Goal: Transaction & Acquisition: Purchase product/service

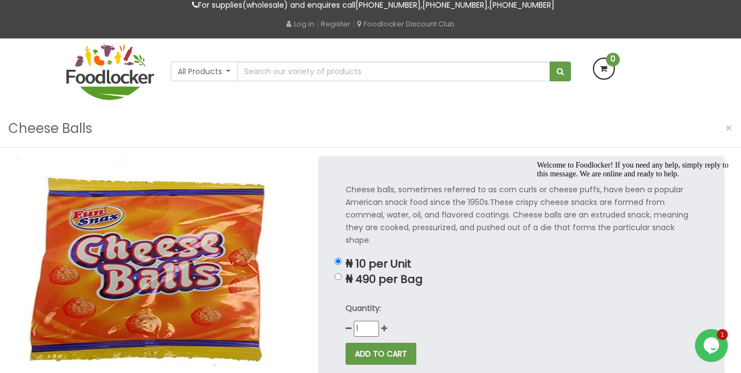
scroll to position [46, 0]
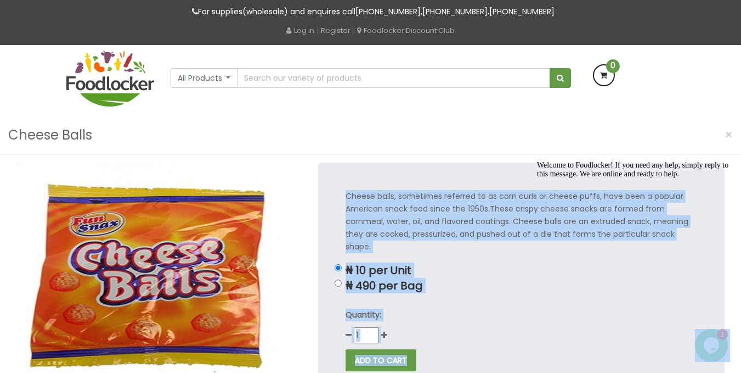
drag, startPoint x: 879, startPoint y: 353, endPoint x: 604, endPoint y: 223, distance: 304.4
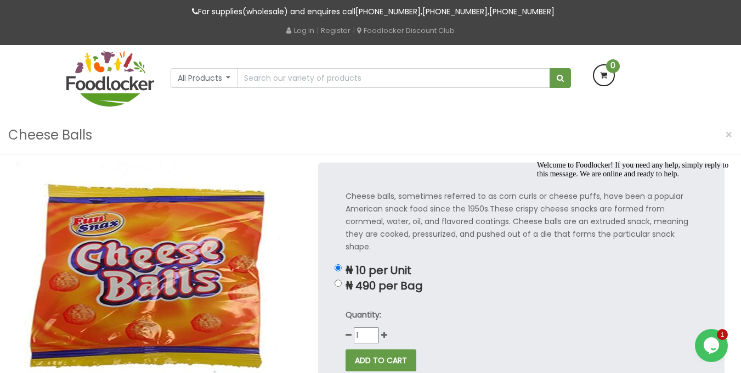
click at [601, 178] on div "Welcome to Foodlocker! If you need any help, simply reply to this message. We a…" at bounding box center [636, 170] width 198 height 18
drag, startPoint x: 678, startPoint y: 234, endPoint x: 692, endPoint y: 234, distance: 13.7
click at [692, 161] on div at bounding box center [636, 161] width 198 height 0
drag, startPoint x: 691, startPoint y: 233, endPoint x: 614, endPoint y: 224, distance: 77.9
click at [614, 178] on div "Welcome to Foodlocker! If you need any help, simply reply to this message. We a…" at bounding box center [636, 170] width 198 height 18
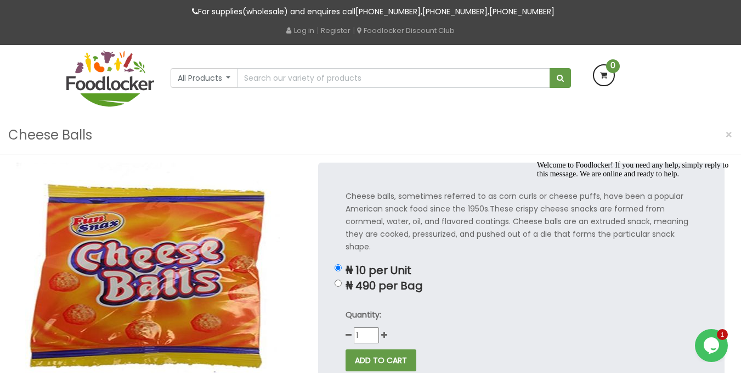
click at [614, 178] on div "Welcome to Foodlocker! If you need any help, simply reply to this message. We a…" at bounding box center [636, 170] width 198 height 18
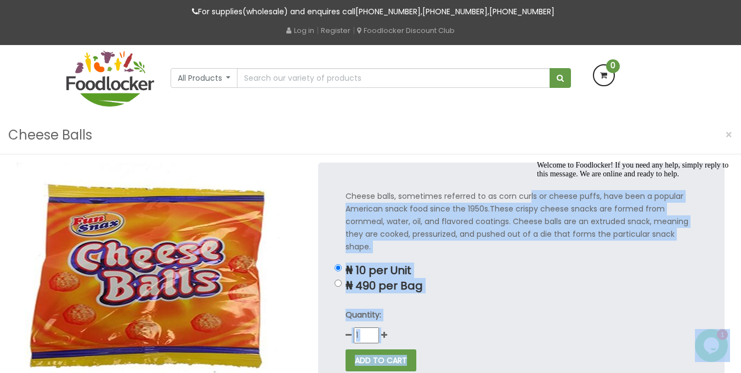
drag, startPoint x: 1061, startPoint y: 357, endPoint x: 555, endPoint y: 203, distance: 528.3
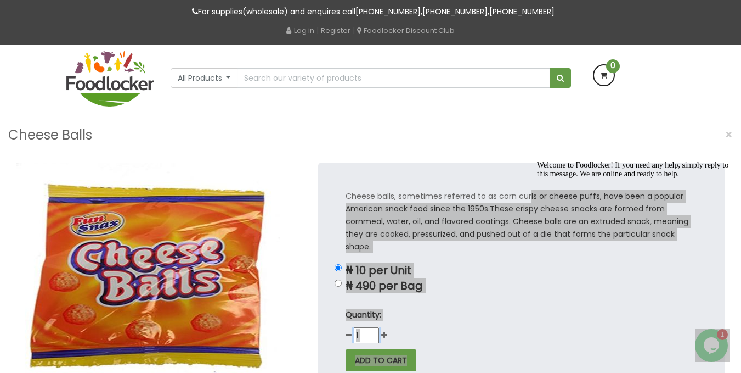
click at [659, 161] on div at bounding box center [636, 161] width 198 height 0
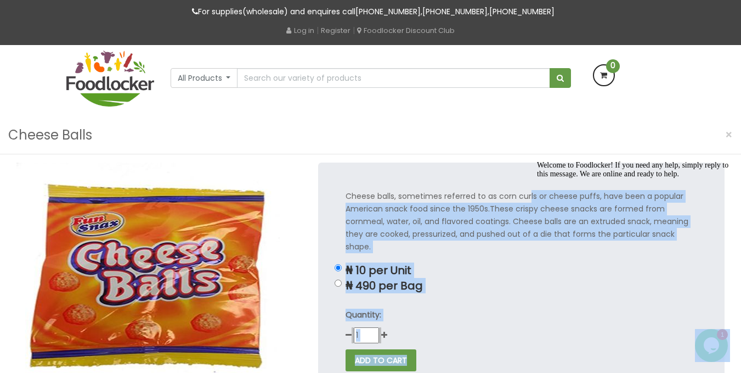
click at [457, 279] on p "₦ 490 per Bag" at bounding box center [522, 285] width 352 height 13
click at [342, 279] on input "₦ 490 per Bag" at bounding box center [338, 282] width 7 height 7
radio input "true"
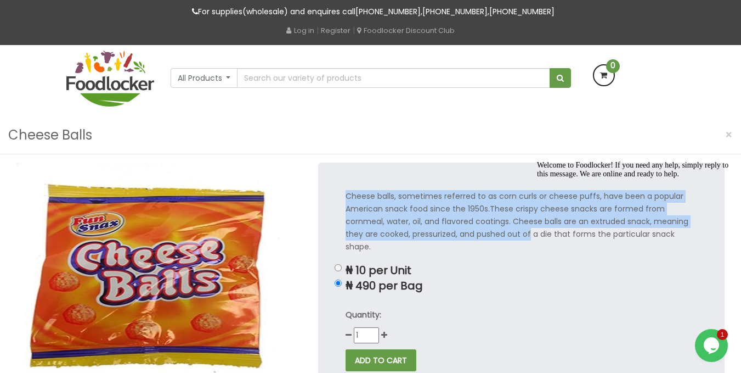
drag, startPoint x: 348, startPoint y: 196, endPoint x: 528, endPoint y: 234, distance: 184.5
click at [528, 234] on p "Cheese balls, sometimes referred to as corn curls or cheese puffs, have been a …" at bounding box center [522, 221] width 352 height 63
